Goal: Transaction & Acquisition: Purchase product/service

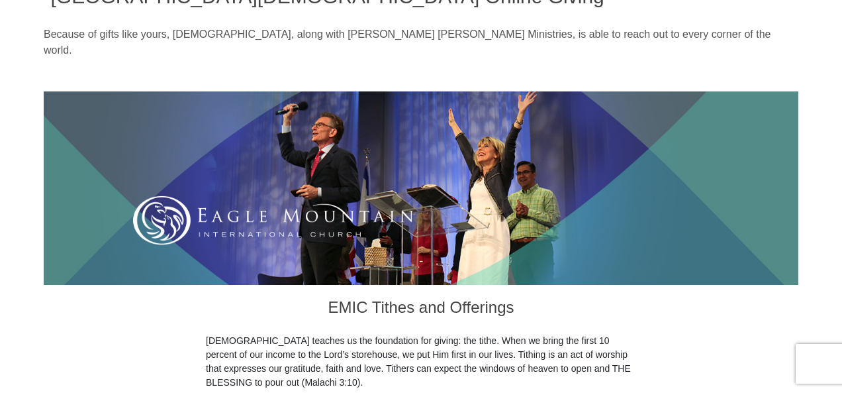
scroll to position [170, 0]
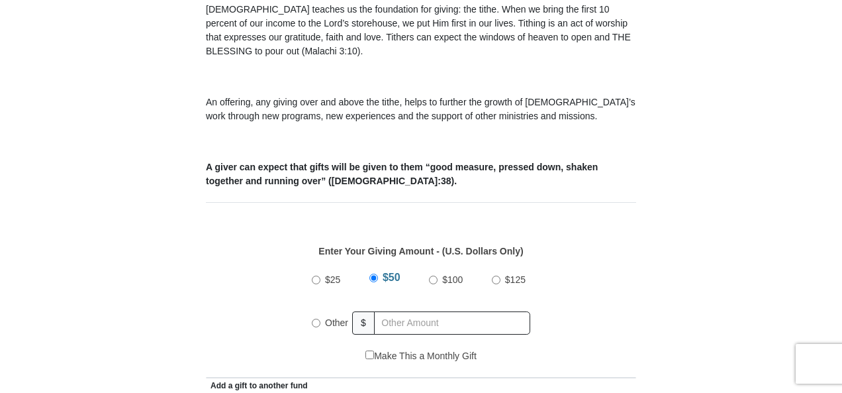
scroll to position [516, 0]
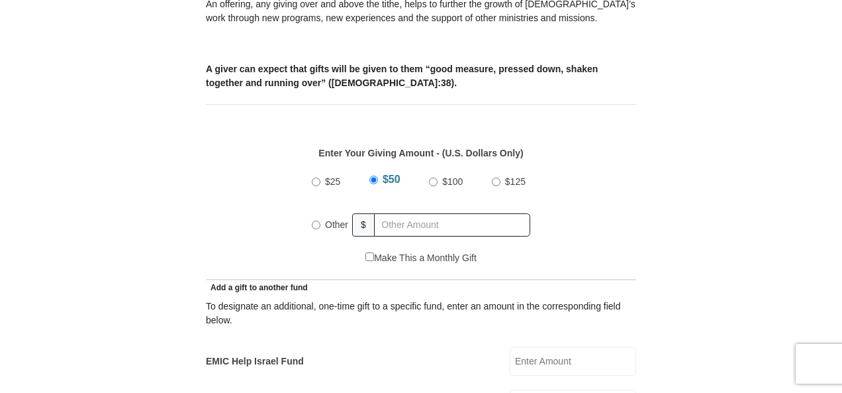
click at [313, 220] on input "Other" at bounding box center [316, 224] width 9 height 9
radio input "true"
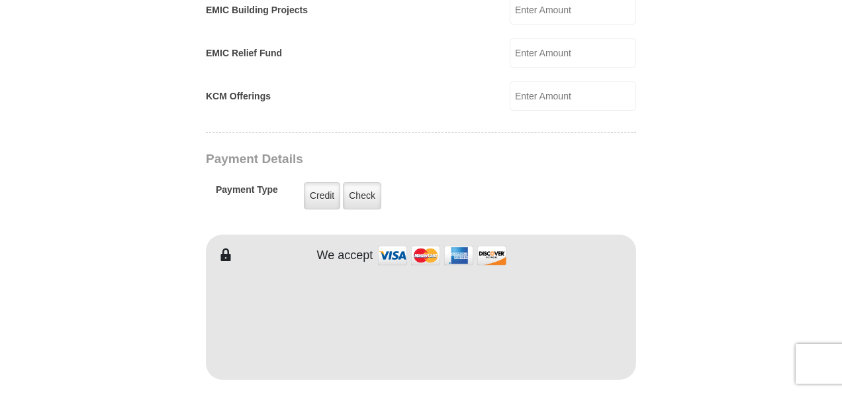
scroll to position [994, 0]
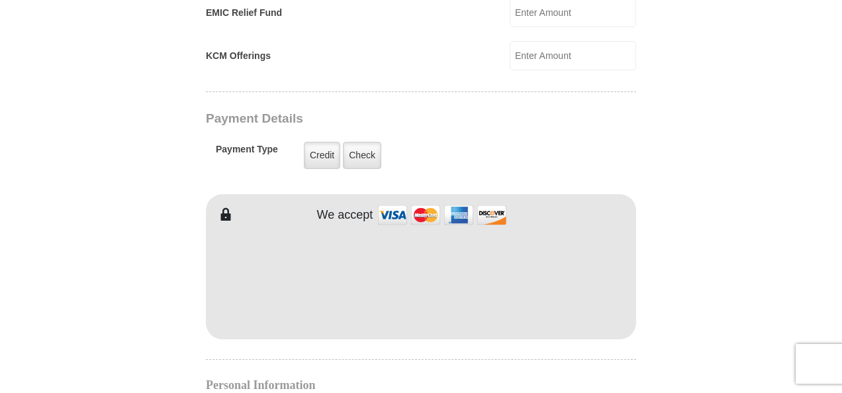
type input "300"
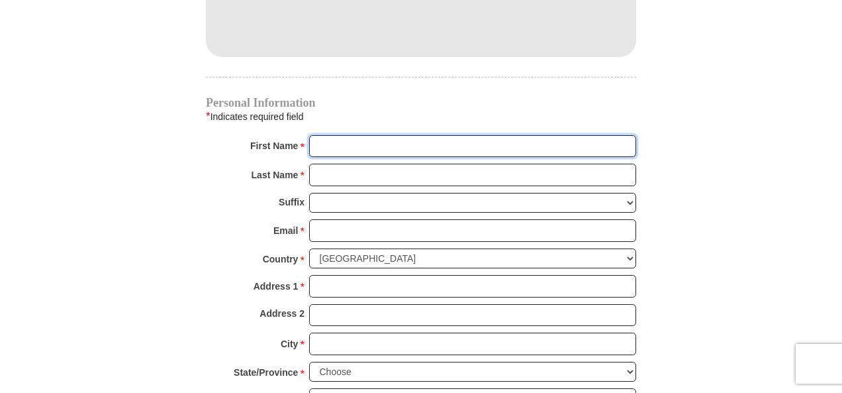
click at [364, 135] on input "First Name *" at bounding box center [472, 146] width 327 height 23
type input "[PERSON_NAME]"
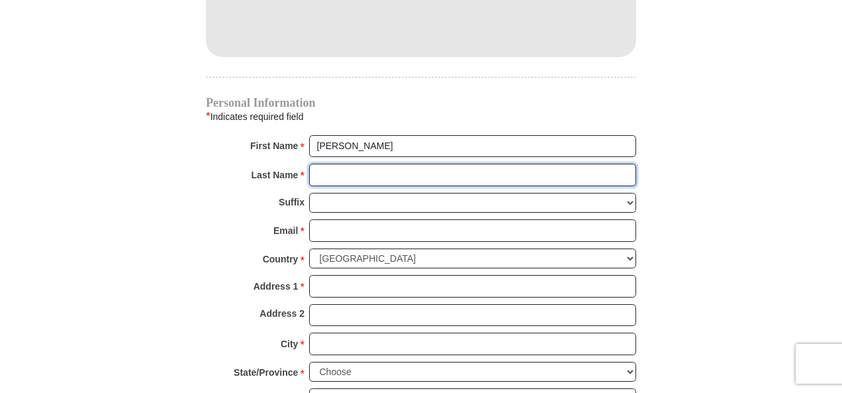
click at [395, 164] on input "Last Name *" at bounding box center [472, 175] width 327 height 23
type input "[PERSON_NAME]"
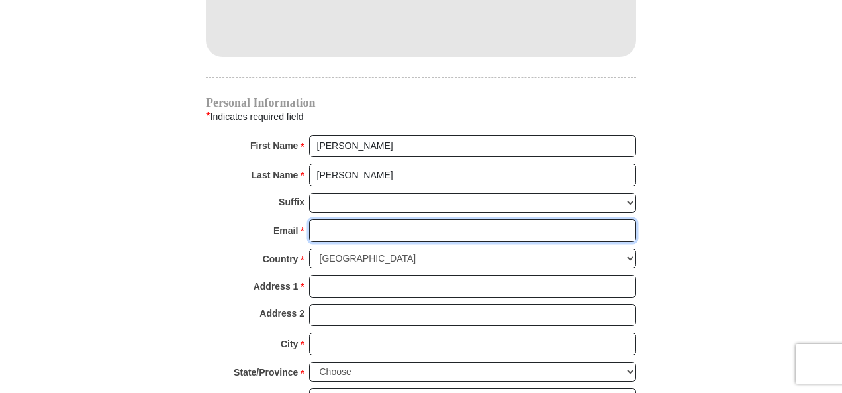
click at [390, 219] on input "Email *" at bounding box center [472, 230] width 327 height 23
type input "[EMAIL_ADDRESS][DOMAIN_NAME]"
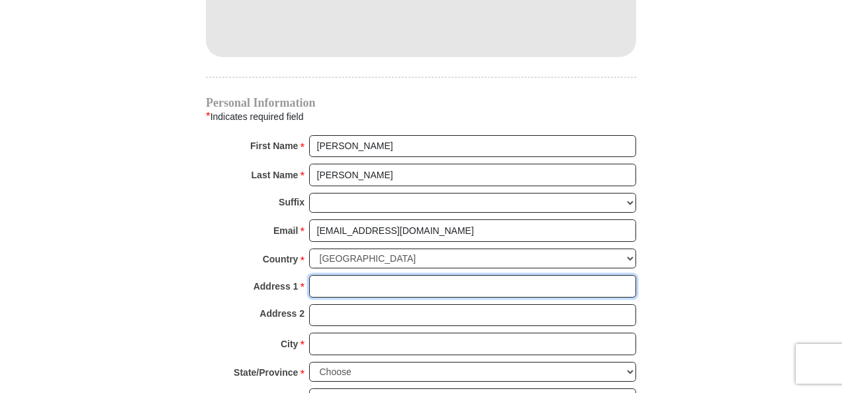
type input "[STREET_ADDRESS]"
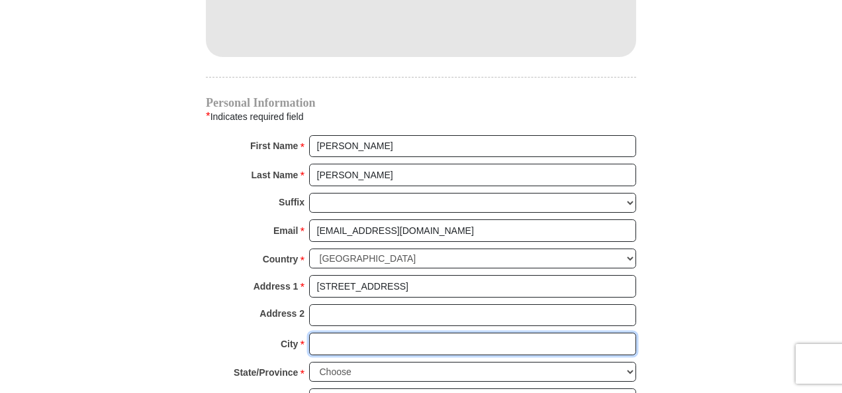
type input "[GEOGRAPHIC_DATA]"
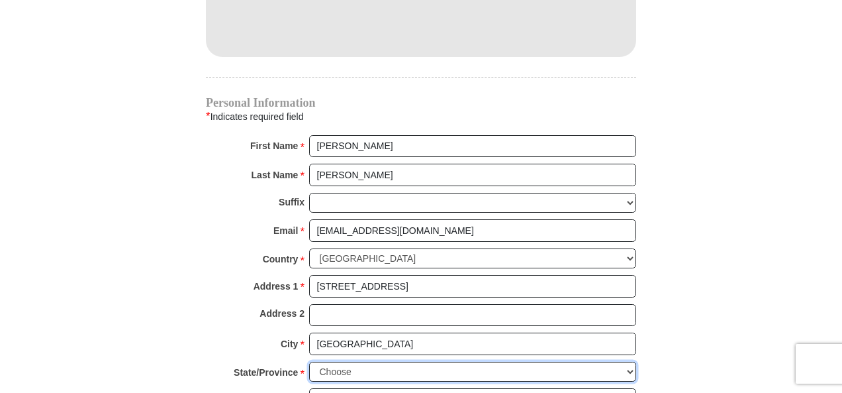
select select "SC"
type input "29609"
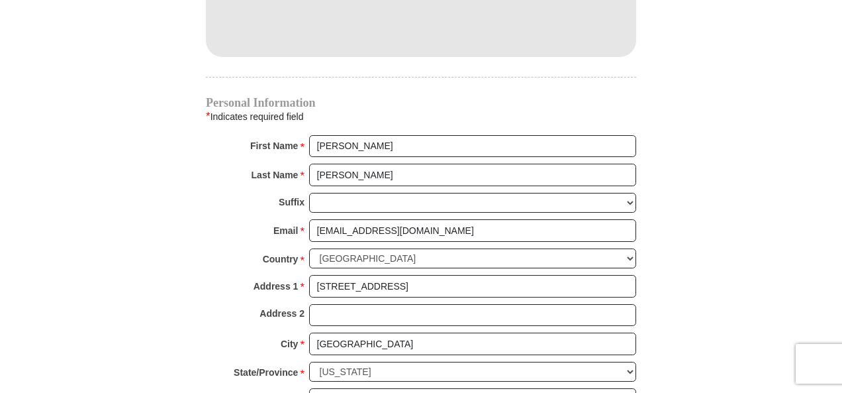
type input "8644361069"
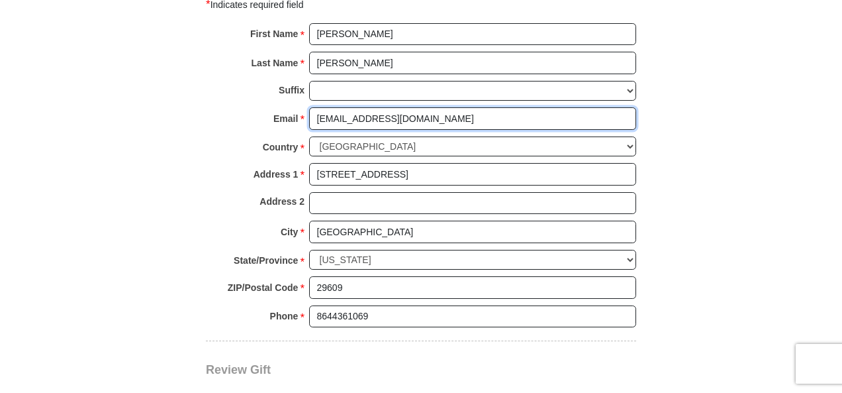
scroll to position [1343, 0]
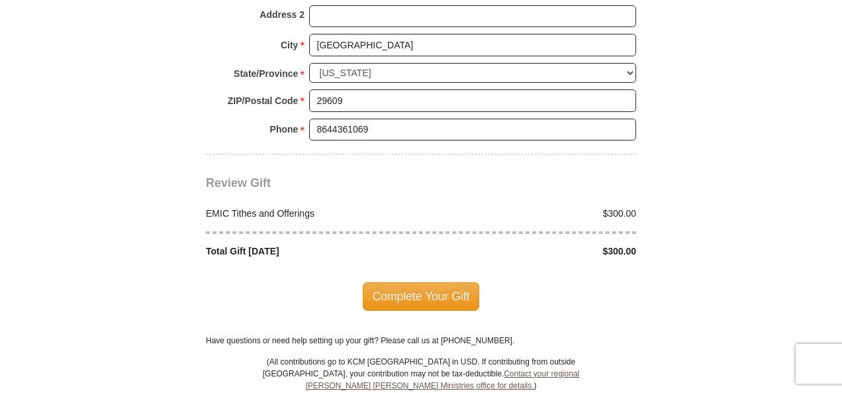
scroll to position [1572, 0]
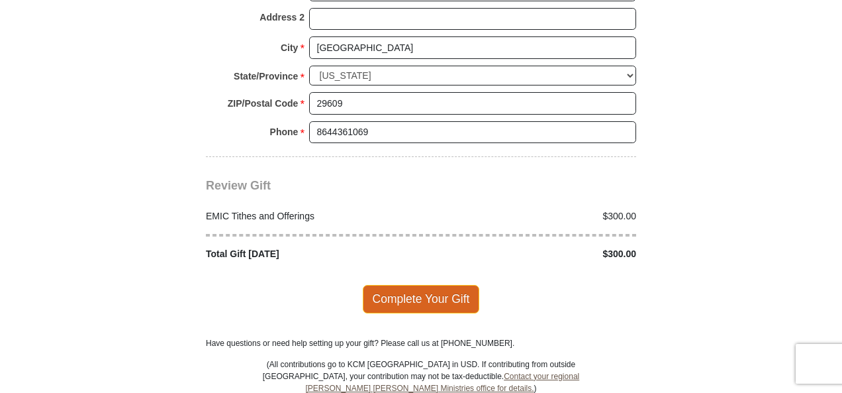
click at [423, 285] on span "Complete Your Gift" at bounding box center [421, 299] width 117 height 28
